Goal: Task Accomplishment & Management: Manage account settings

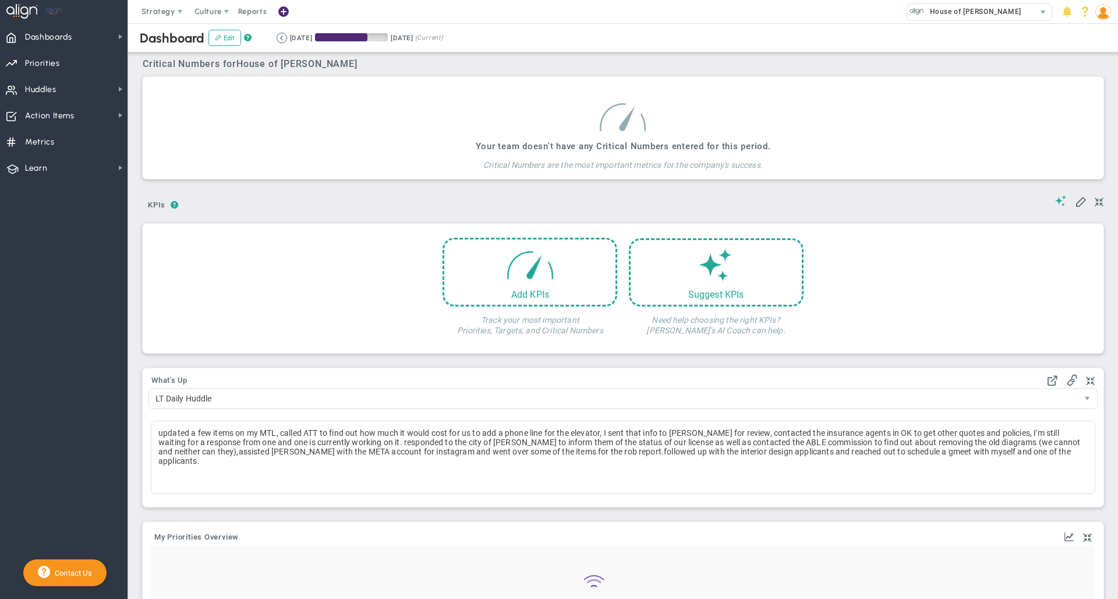
click at [56, 93] on span "Huddles" at bounding box center [40, 89] width 31 height 24
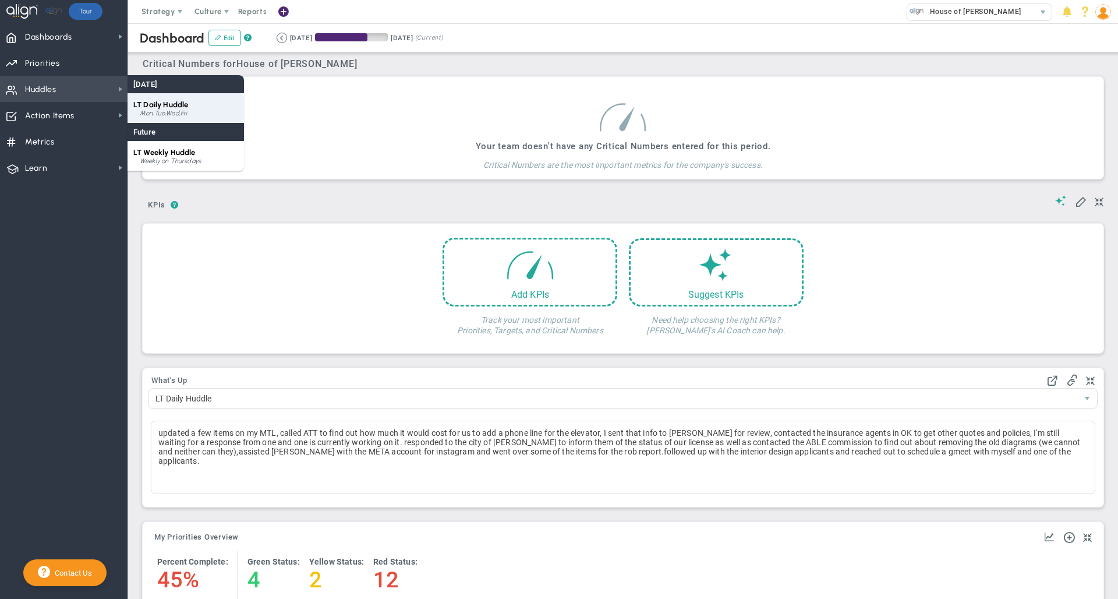
click at [182, 107] on span "LT Daily Huddle" at bounding box center [160, 104] width 55 height 9
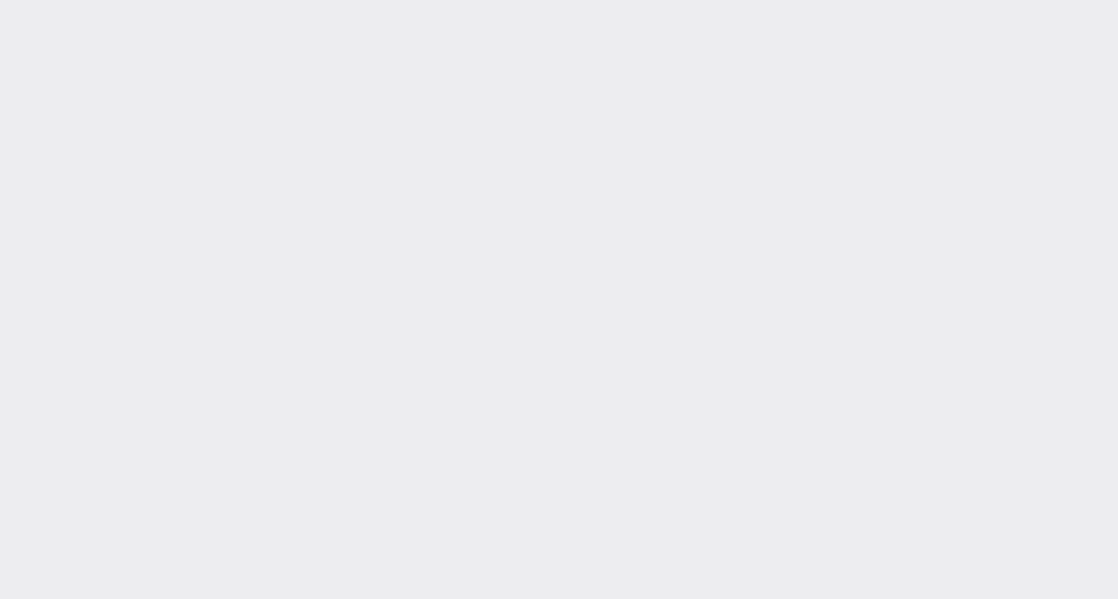
type input "[DATE]"
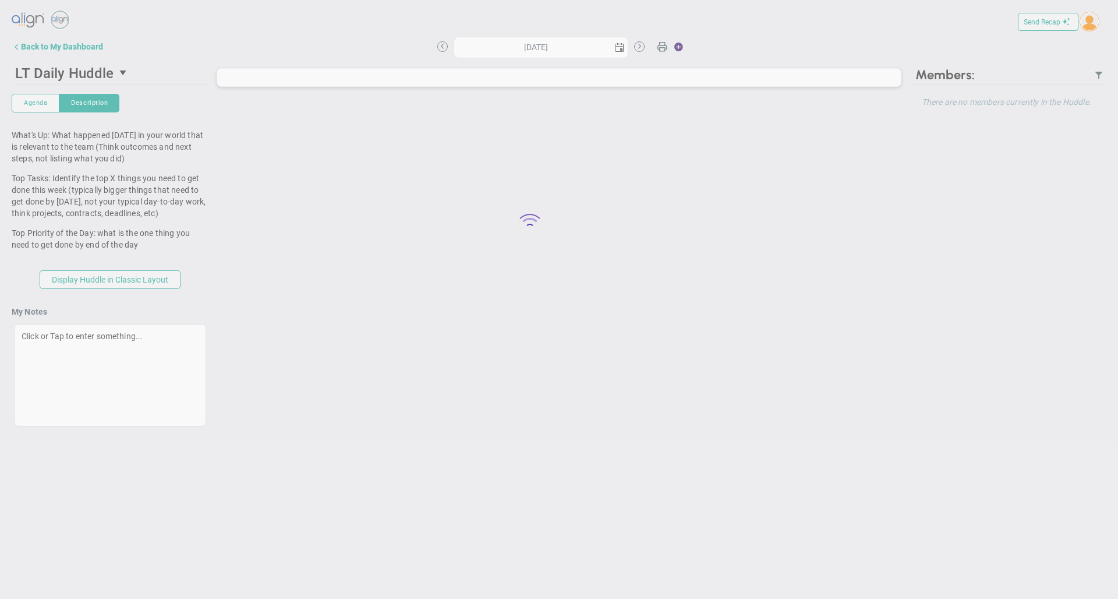
type input "[DATE]"
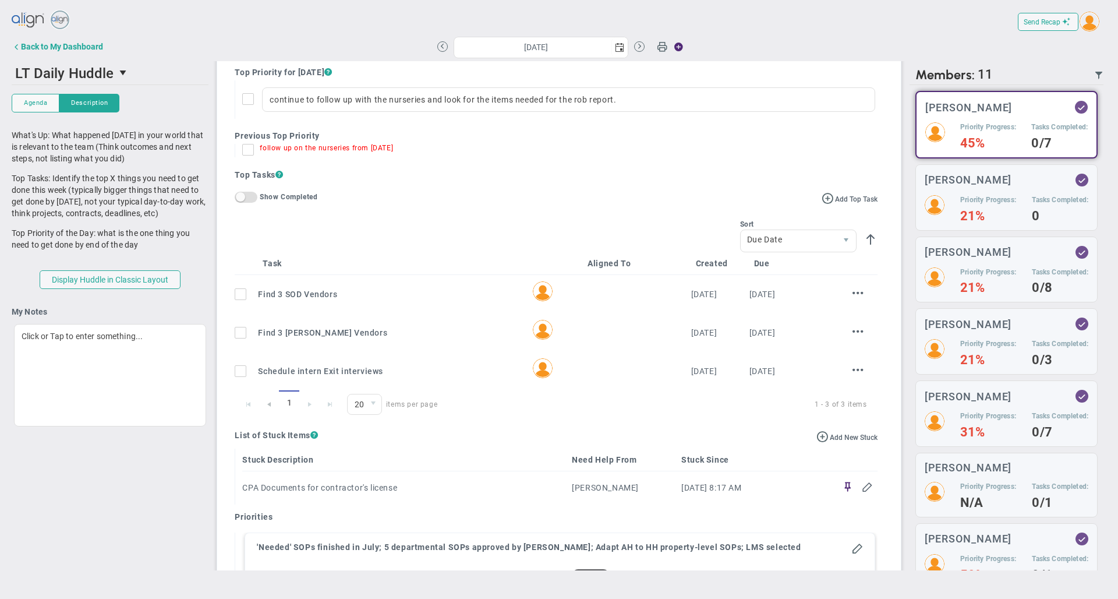
scroll to position [265, 0]
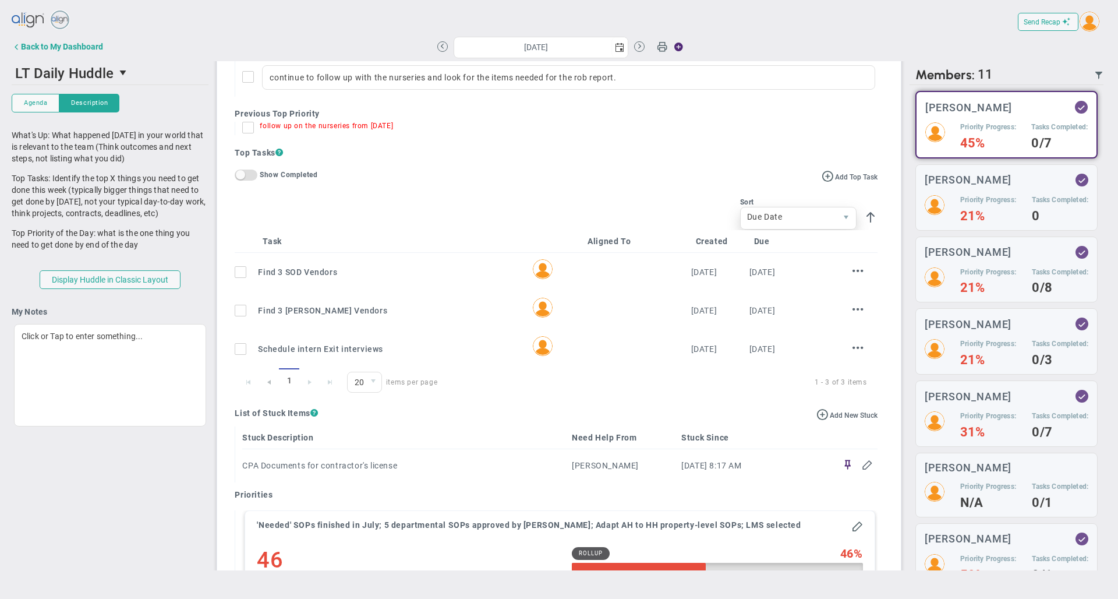
click at [812, 227] on span "Due Date" at bounding box center [789, 217] width 96 height 20
click at [770, 256] on li "Task Name" at bounding box center [789, 254] width 115 height 24
click at [614, 156] on h4 "Top Tasks ?" at bounding box center [556, 153] width 642 height 12
click at [366, 388] on span "select" at bounding box center [373, 382] width 17 height 20
click at [498, 168] on div "Top Tasks ? Add Top Task On Off Show Completed No Tasks to Display Try changing…" at bounding box center [556, 271] width 642 height 249
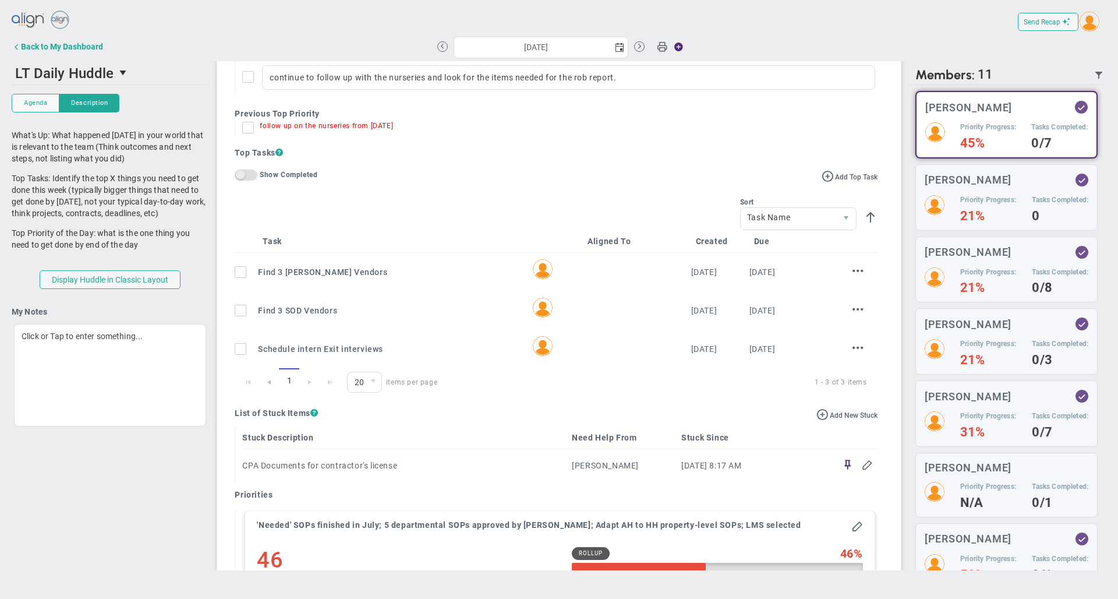
click at [254, 181] on span "On Off" at bounding box center [246, 174] width 23 height 11
click at [248, 179] on span "On Off" at bounding box center [246, 174] width 23 height 11
click at [248, 181] on span "On Off" at bounding box center [246, 174] width 23 height 11
click at [248, 179] on span at bounding box center [251, 174] width 9 height 9
click at [498, 158] on h4 "Top Tasks ?" at bounding box center [556, 153] width 642 height 12
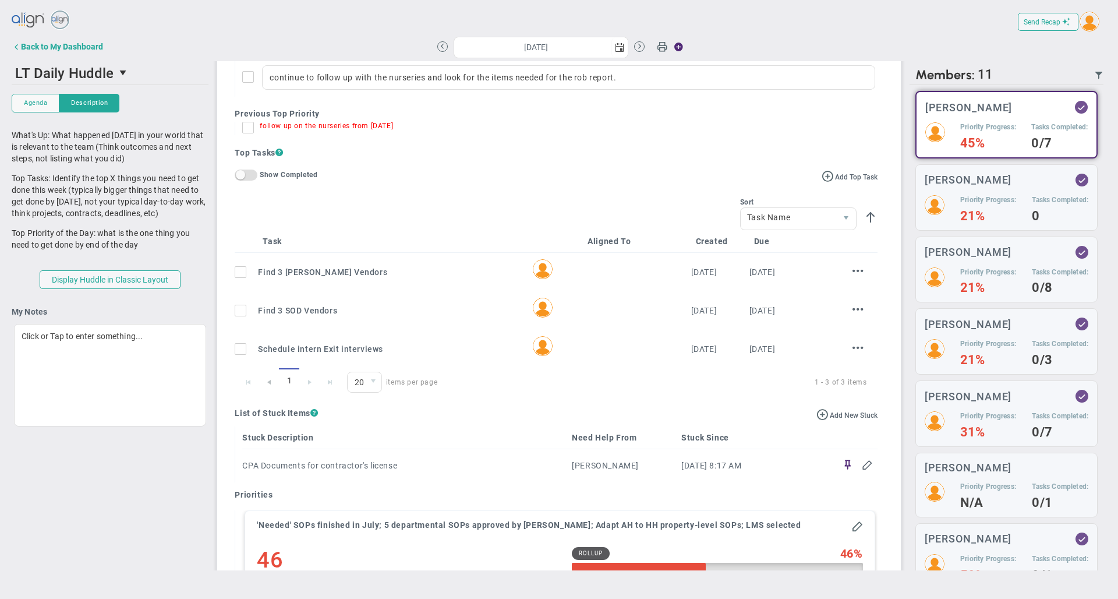
click at [594, 135] on label "follow up on the nurseries from [DATE]" at bounding box center [559, 128] width 635 height 13
click at [257, 136] on input "follow up on the nurseries from [DATE]" at bounding box center [251, 130] width 12 height 12
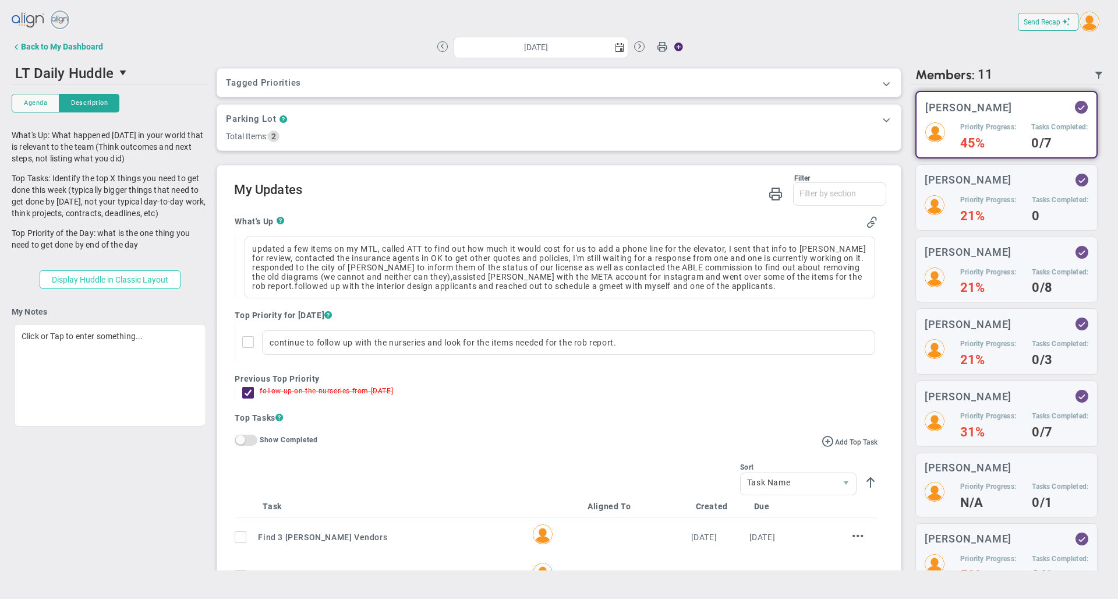
click at [152, 281] on button "Display Huddle in Classic Layout" at bounding box center [110, 279] width 141 height 19
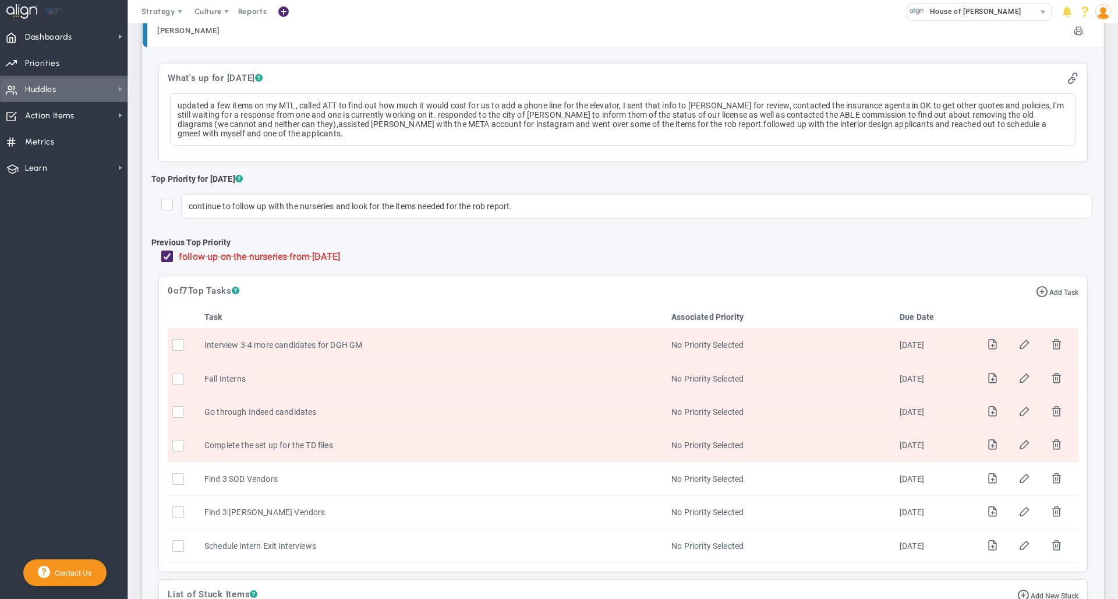
scroll to position [260, 0]
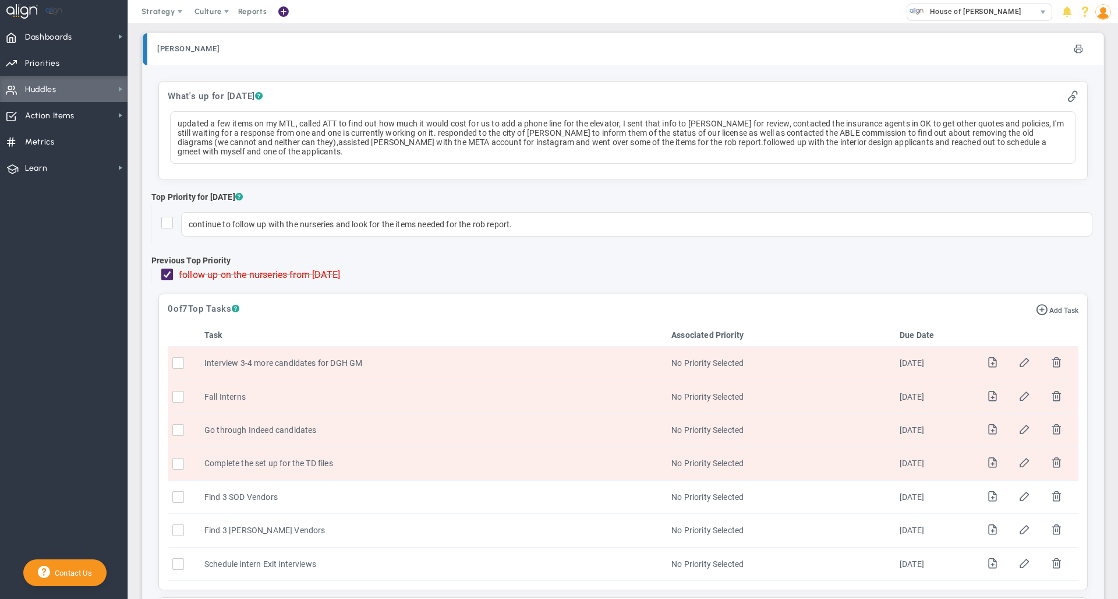
click at [65, 400] on nav "Dashboards Dashboards My Dashboard Company Dashboard Annual Initiatives" at bounding box center [64, 310] width 128 height 575
click at [1104, 16] on img at bounding box center [1104, 12] width 16 height 16
click at [1097, 126] on span "Sign Out" at bounding box center [1070, 127] width 94 height 23
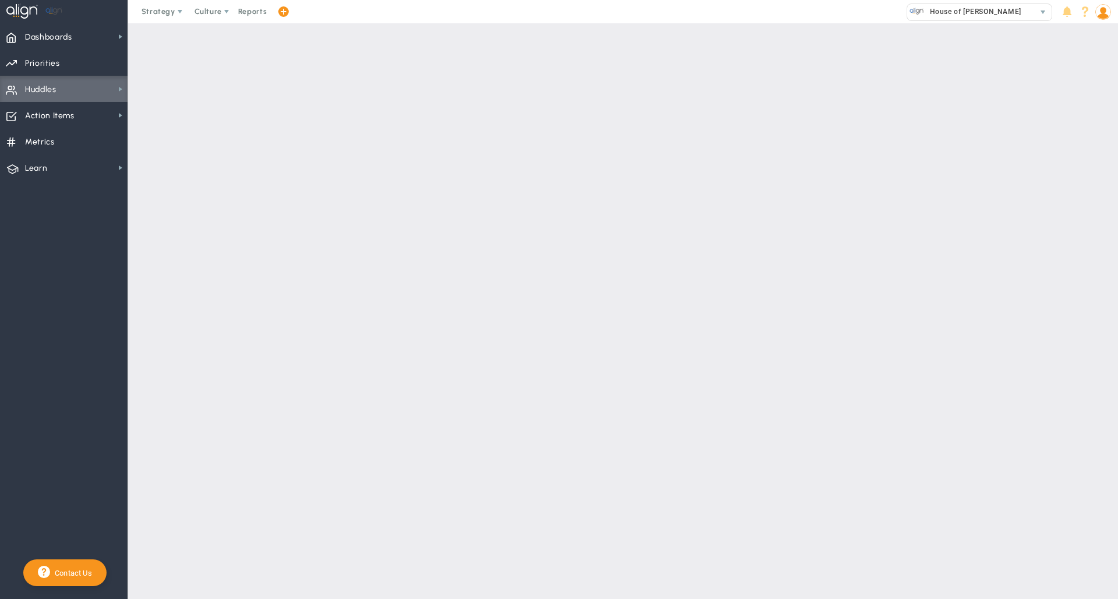
scroll to position [0, 0]
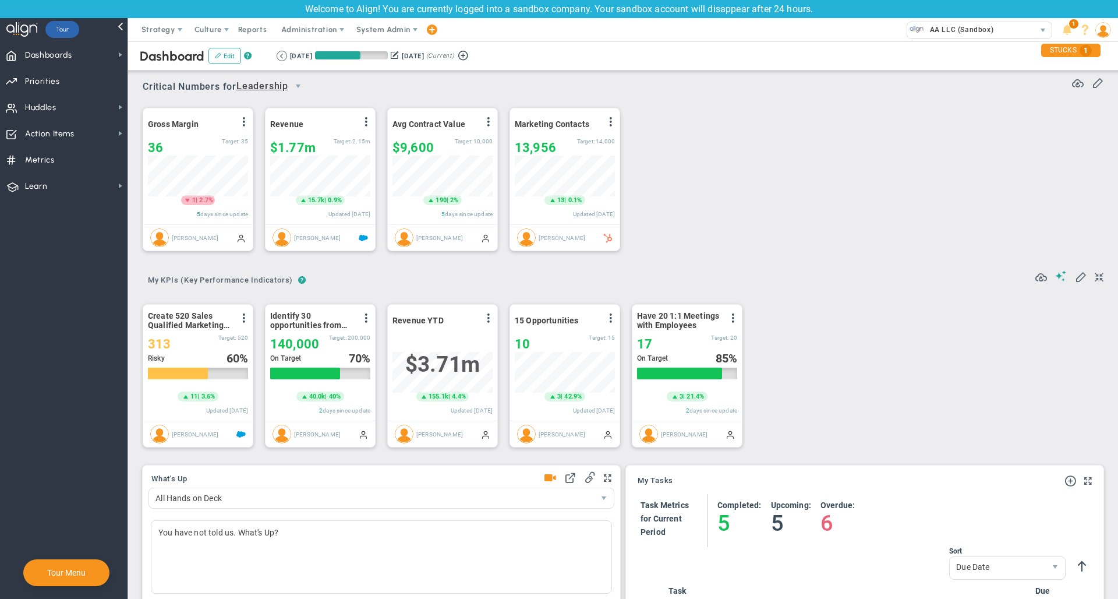
click at [573, 68] on div "Dashboard Edit ? Retrieving period... 7/1/2025 9/30/2025 (Current)" at bounding box center [622, 55] width 1013 height 29
click at [395, 26] on span "System Admin" at bounding box center [383, 29] width 54 height 9
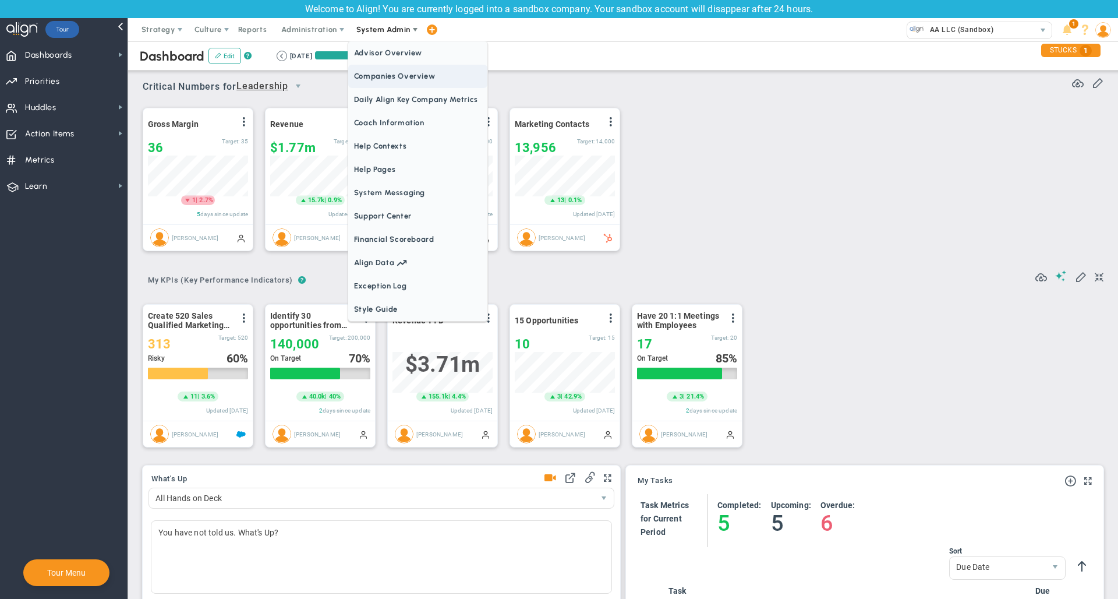
click at [395, 79] on span "Companies Overview" at bounding box center [417, 76] width 139 height 23
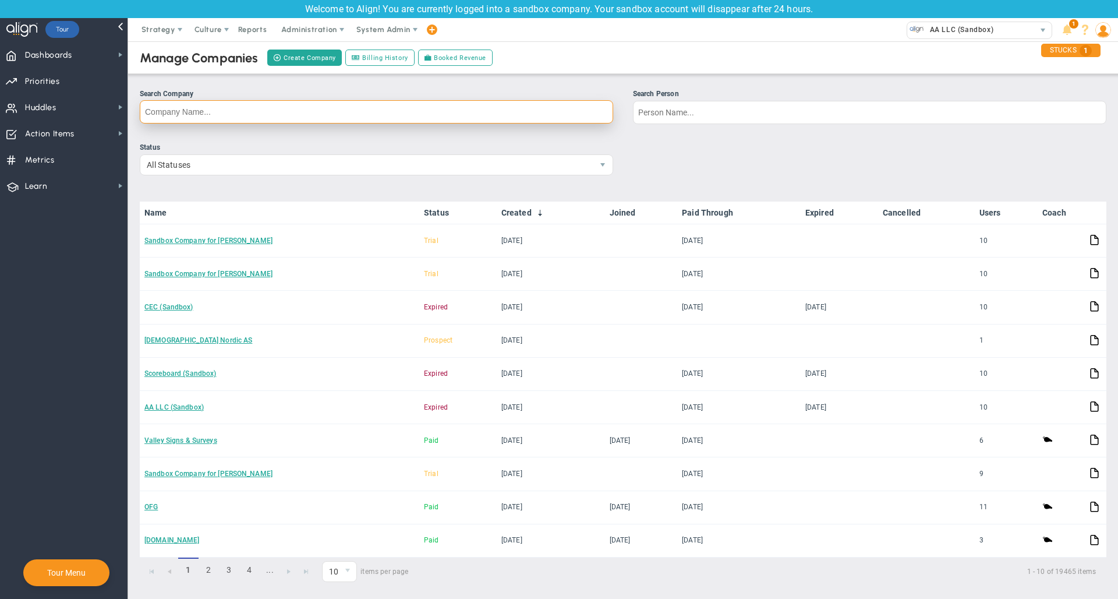
click at [542, 108] on input "Search Company" at bounding box center [377, 111] width 474 height 23
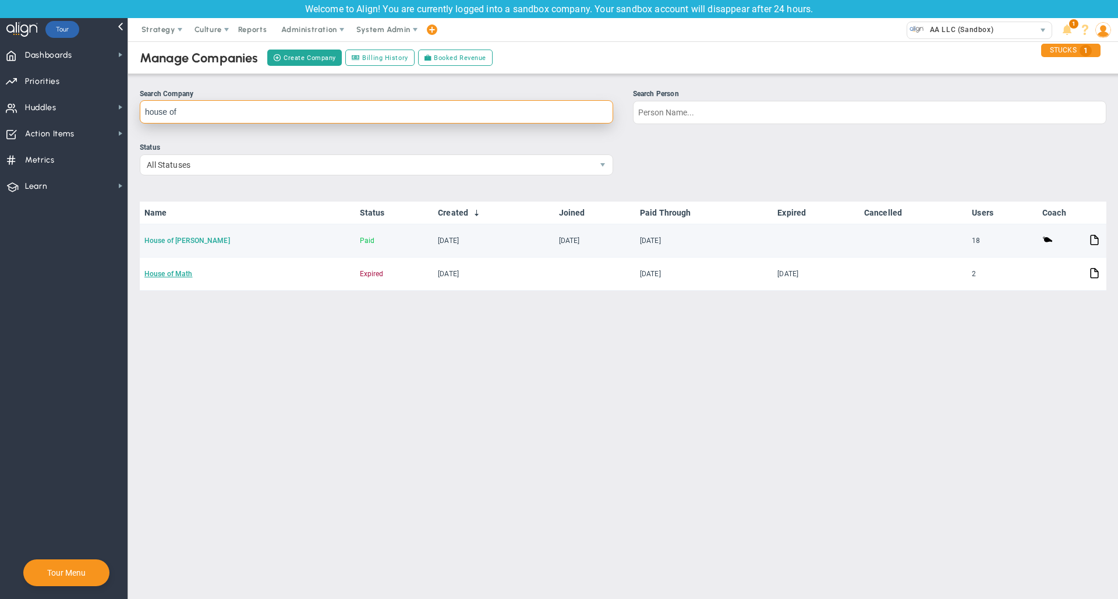
type input "house of"
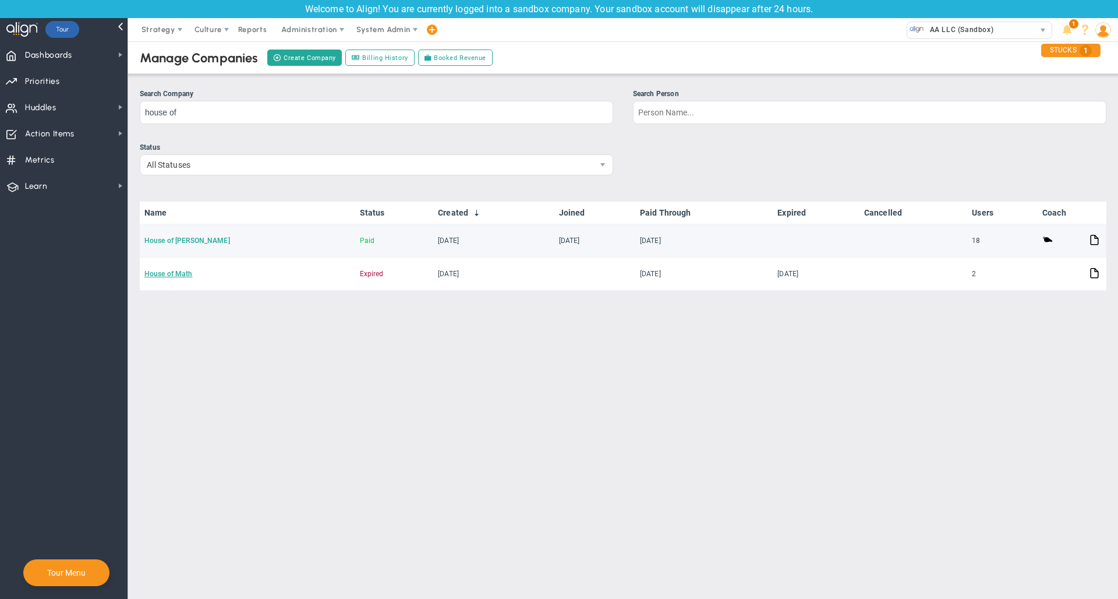
click at [179, 241] on link "House of [PERSON_NAME]" at bounding box center [187, 240] width 86 height 8
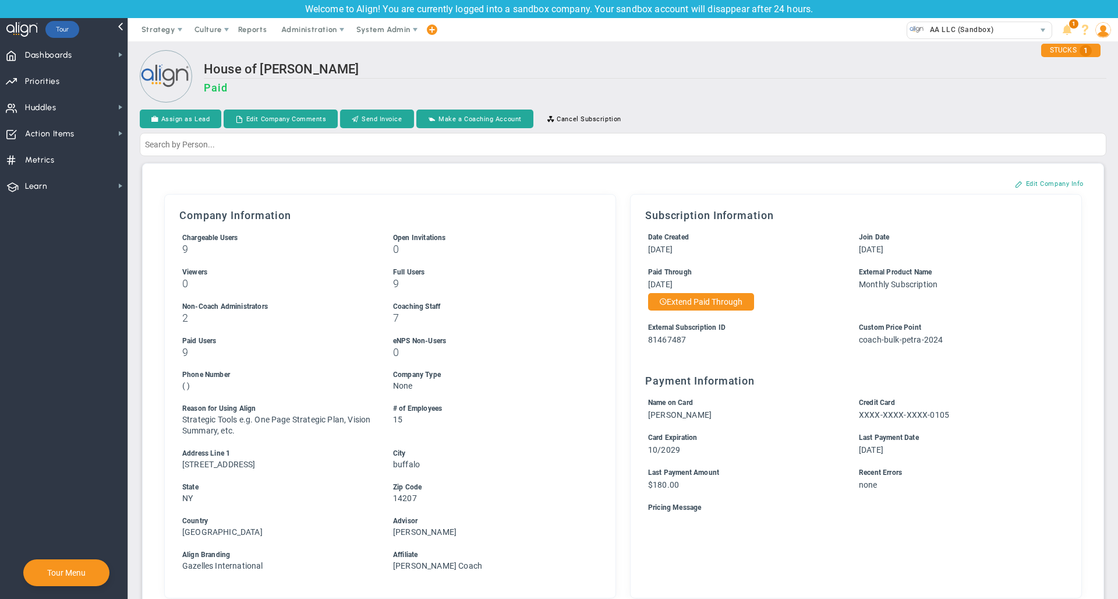
click at [942, 70] on h2 "House of [PERSON_NAME]" at bounding box center [655, 70] width 903 height 17
